Goal: Task Accomplishment & Management: Complete application form

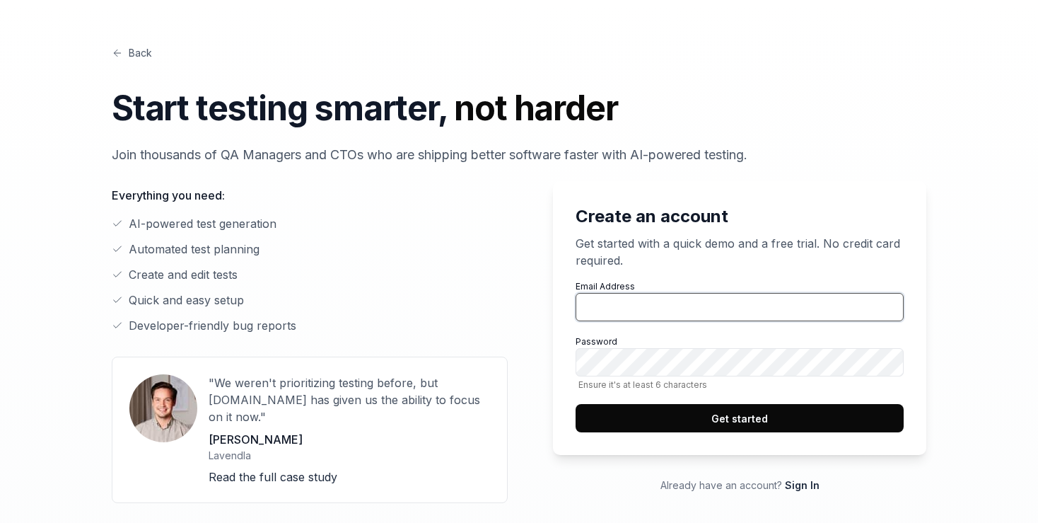
click at [721, 297] on input "Email Address" at bounding box center [740, 307] width 328 height 28
type input "[EMAIL_ADDRESS][DOMAIN_NAME]"
click at [737, 417] on button "Get started" at bounding box center [740, 418] width 328 height 28
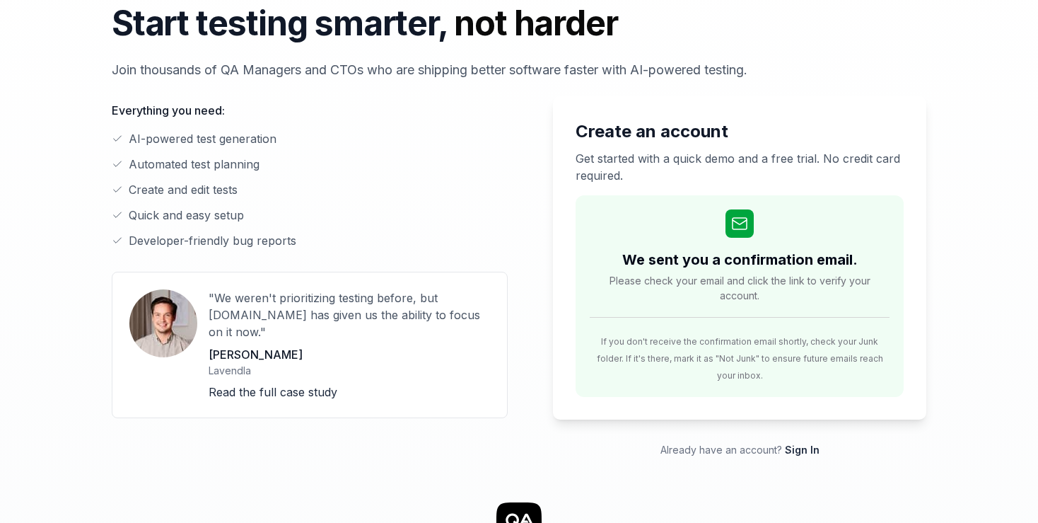
scroll to position [74, 0]
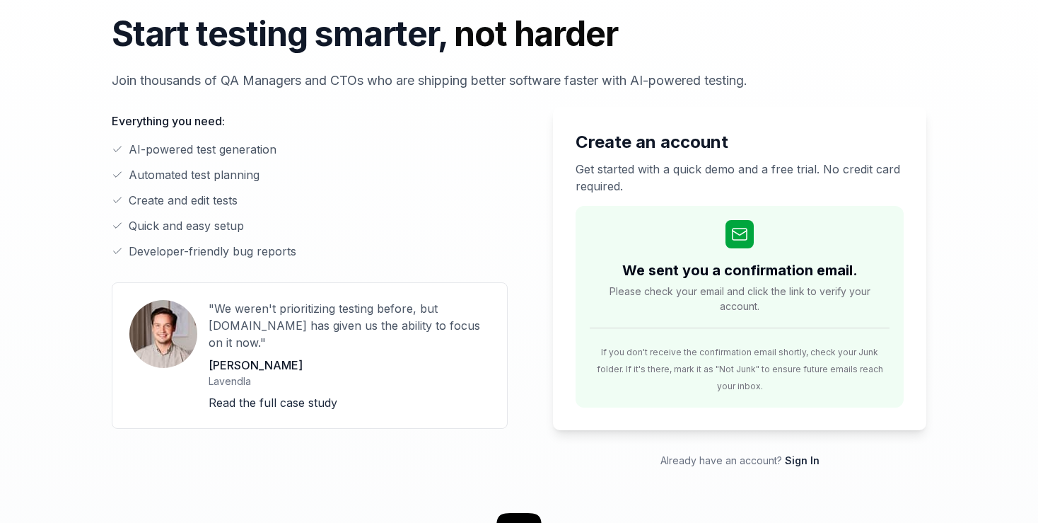
click at [723, 270] on h2 "We sent you a confirmation email." at bounding box center [740, 270] width 236 height 21
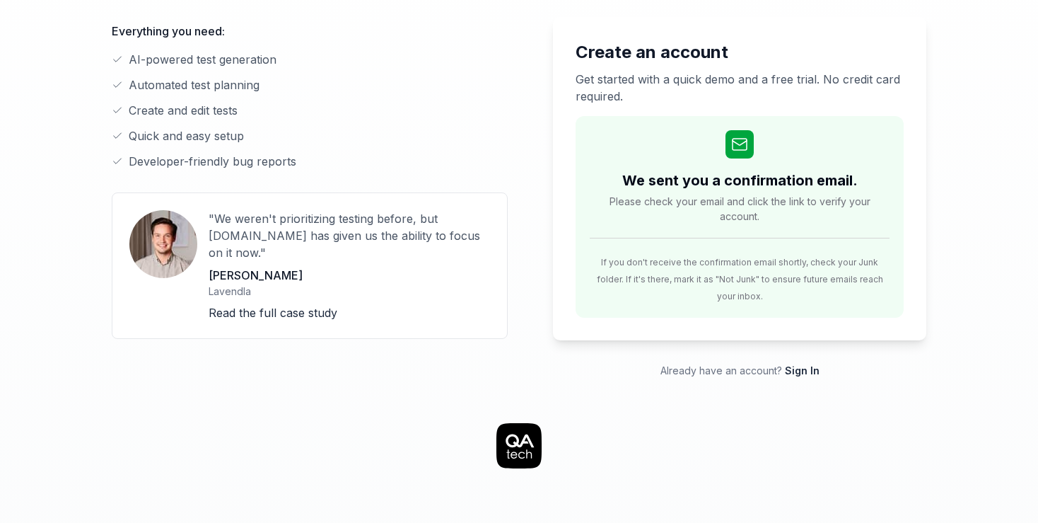
scroll to position [149, 0]
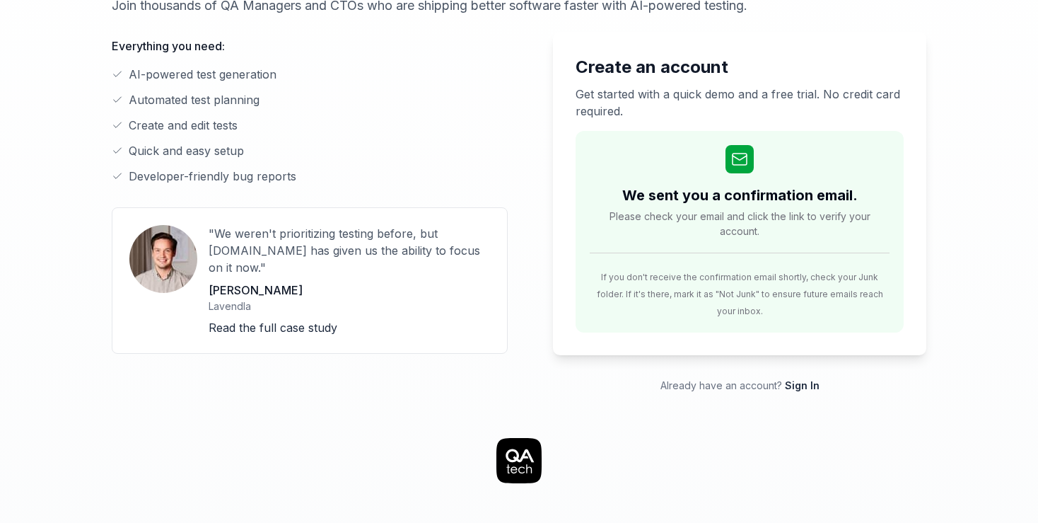
click at [717, 211] on span "Please check your email and click the link to verify your account." at bounding box center [740, 224] width 300 height 30
click at [745, 153] on icon at bounding box center [739, 159] width 17 height 17
click at [741, 162] on icon at bounding box center [739, 159] width 17 height 17
click at [798, 379] on link "Sign In" at bounding box center [802, 385] width 35 height 12
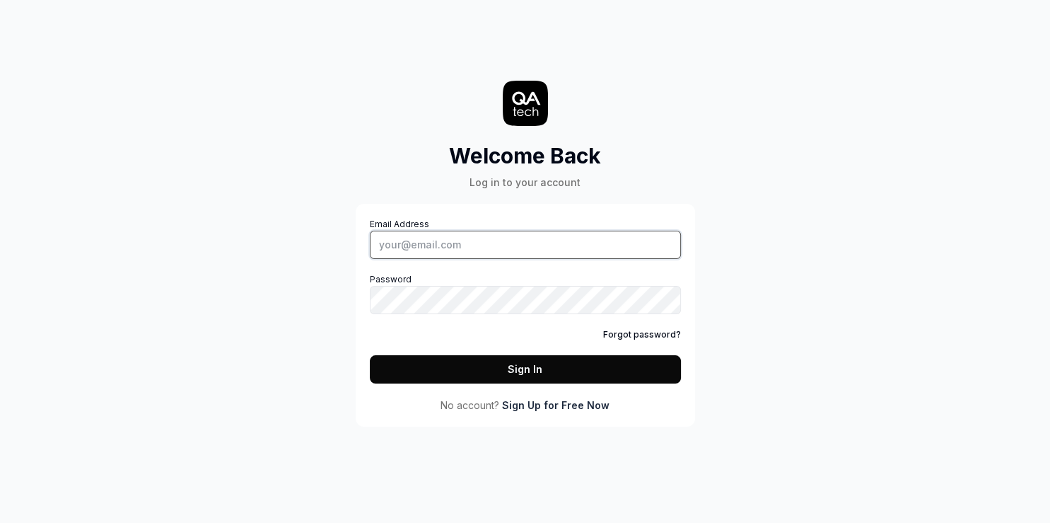
click at [441, 240] on input "Email Address" at bounding box center [525, 245] width 311 height 28
type input "[EMAIL_ADDRESS][DOMAIN_NAME]"
click at [468, 374] on button "Sign In" at bounding box center [525, 369] width 311 height 28
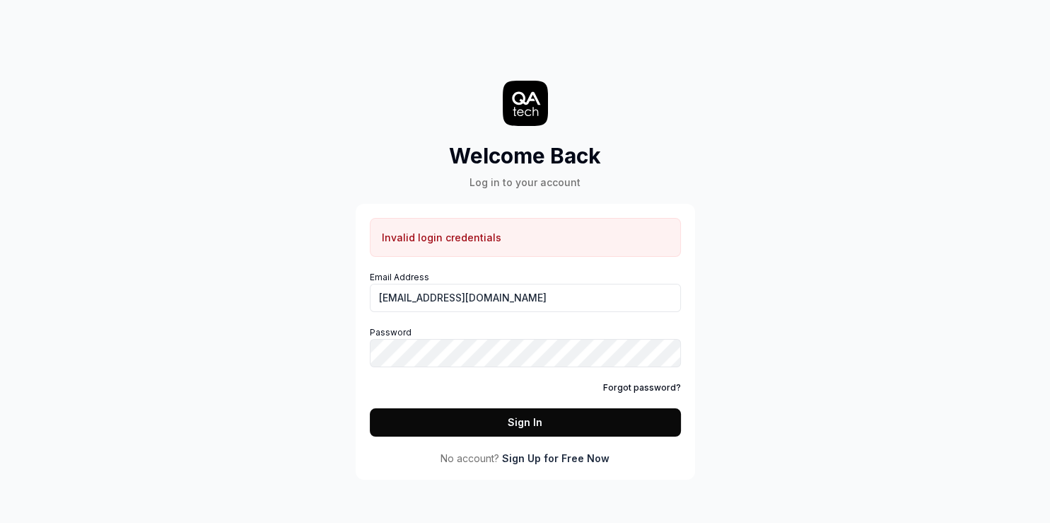
click at [493, 427] on button "Sign In" at bounding box center [525, 422] width 311 height 28
